Goal: Find specific page/section: Find specific page/section

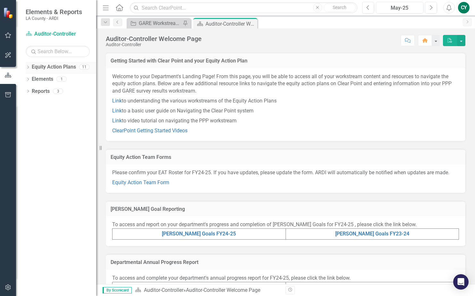
click at [69, 71] on link "Equity Action Plans" at bounding box center [54, 66] width 44 height 7
click at [225, 236] on td "[PERSON_NAME] Goals FY24-25" at bounding box center [199, 234] width 173 height 11
click at [210, 233] on link "[PERSON_NAME] Goals FY24-25" at bounding box center [199, 234] width 74 height 6
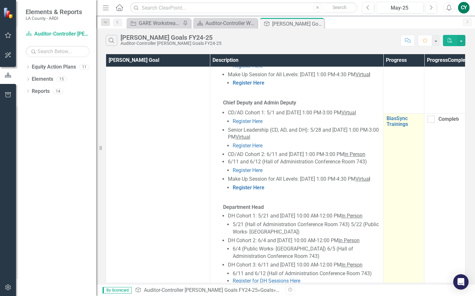
scroll to position [633, 0]
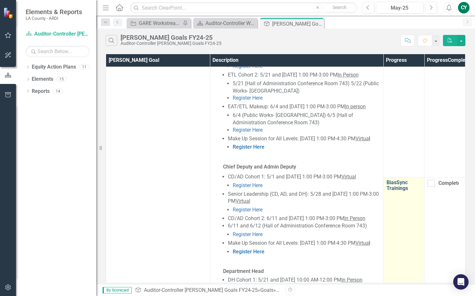
click at [394, 181] on link "BiasSync Trainings" at bounding box center [404, 185] width 34 height 11
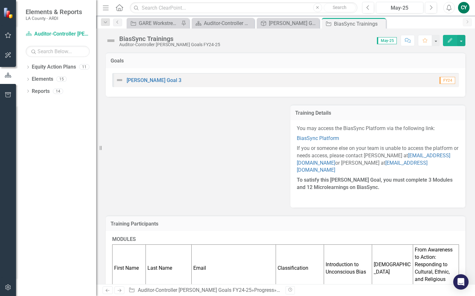
click at [204, 148] on div "Training Details You may access the BiasSync Platform via the following link: B…" at bounding box center [285, 152] width 369 height 111
click at [155, 25] on div "GARE Workstream FY23-24" at bounding box center [159, 23] width 41 height 8
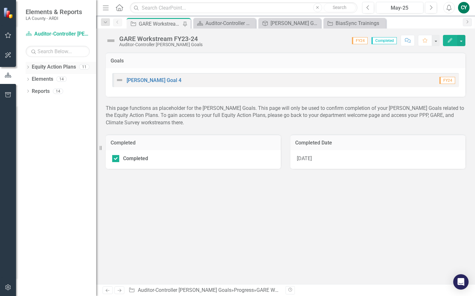
click at [49, 70] on link "Equity Action Plans" at bounding box center [54, 66] width 44 height 7
click at [217, 21] on div "Auditor-Controller Welcome Page" at bounding box center [226, 23] width 41 height 8
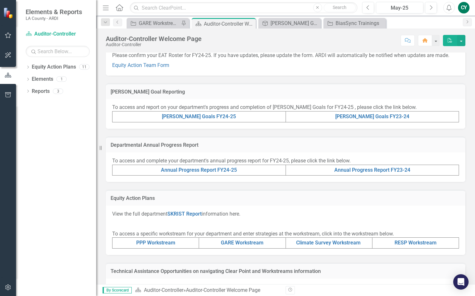
scroll to position [128, 0]
